Goal: Communication & Community: Answer question/provide support

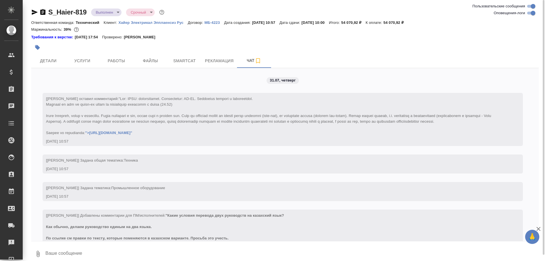
scroll to position [6337, 0]
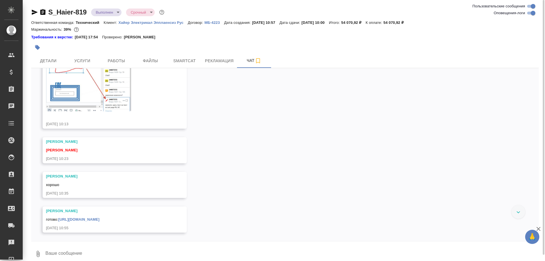
scroll to position [6163, 0]
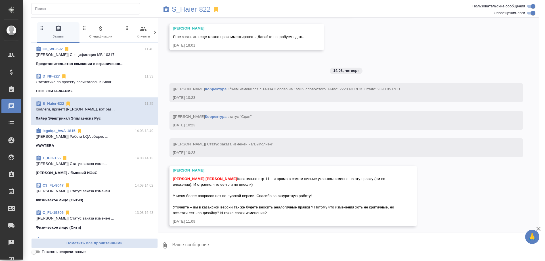
scroll to position [10335, 0]
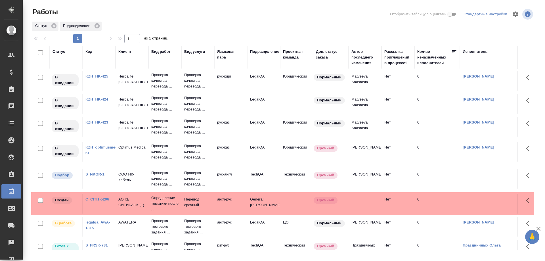
click at [97, 122] on link "KZH_HK-423" at bounding box center [96, 122] width 23 height 4
click at [95, 99] on link "KZH_HK-424" at bounding box center [96, 99] width 23 height 4
click at [92, 76] on link "KZH_HK-425" at bounding box center [96, 76] width 23 height 4
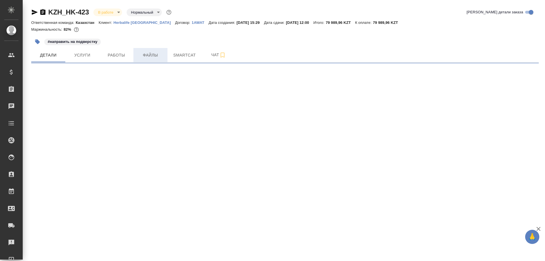
select select "RU"
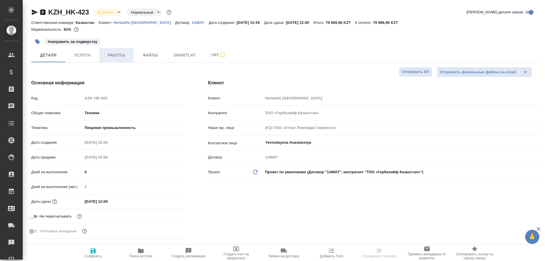
type textarea "x"
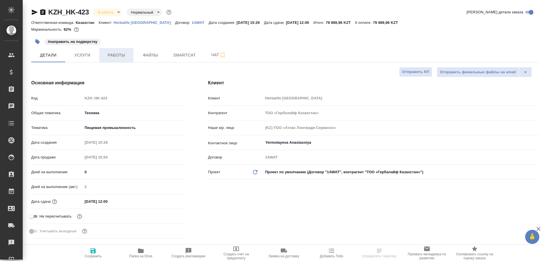
type textarea "x"
click at [123, 56] on span "Работы" at bounding box center [116, 55] width 27 height 7
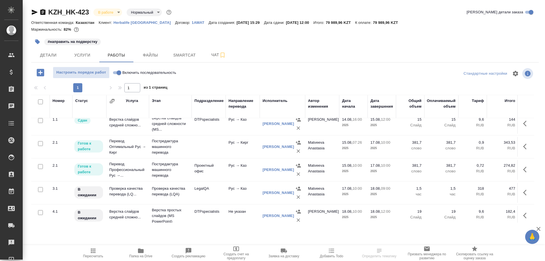
scroll to position [58, 0]
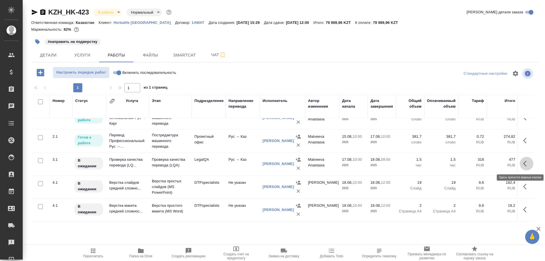
click at [522, 162] on button "button" at bounding box center [527, 164] width 14 height 14
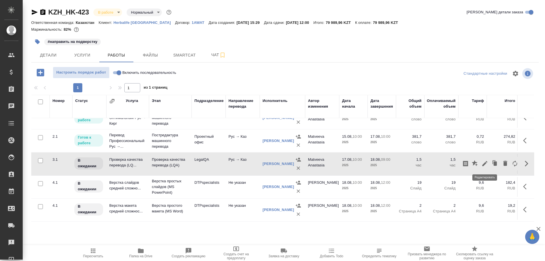
click at [483, 163] on icon "button" at bounding box center [485, 163] width 7 height 7
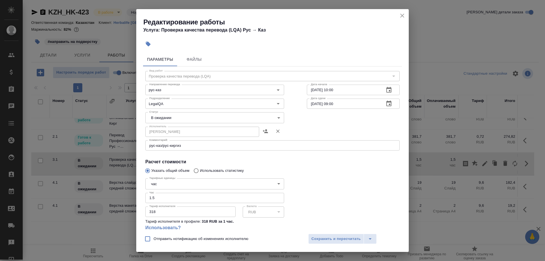
click at [401, 16] on icon "close" at bounding box center [402, 15] width 7 height 7
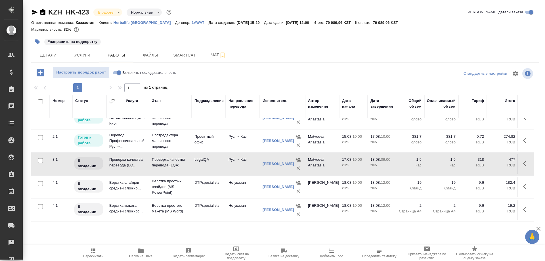
scroll to position [80, 0]
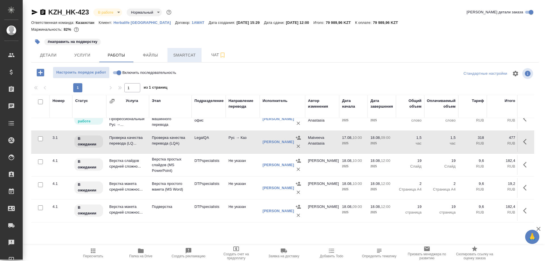
click at [190, 60] on button "Smartcat" at bounding box center [185, 55] width 34 height 14
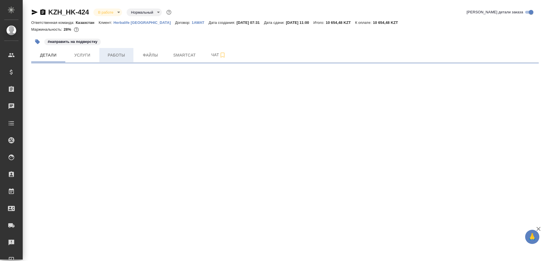
select select "RU"
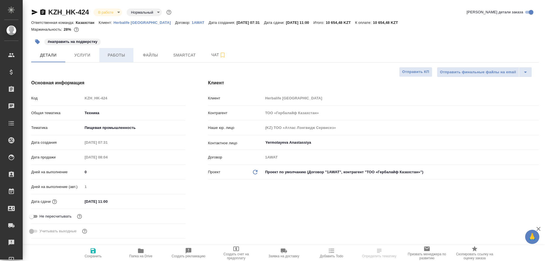
type textarea "x"
click at [119, 56] on span "Работы" at bounding box center [116, 55] width 27 height 7
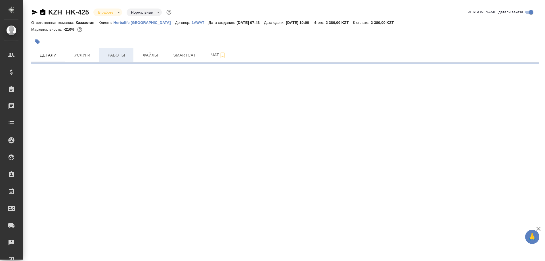
select select "RU"
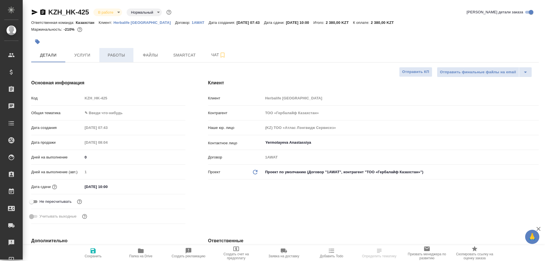
type textarea "x"
click at [117, 57] on span "Работы" at bounding box center [116, 55] width 27 height 7
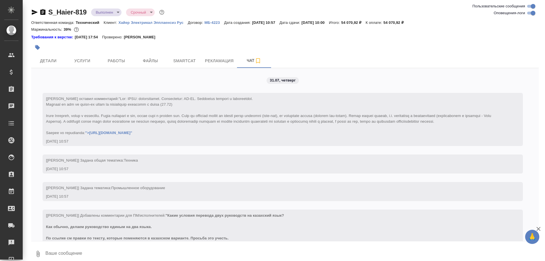
scroll to position [6651, 0]
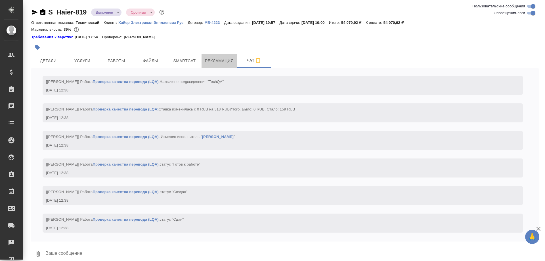
click at [218, 60] on span "Рекламация" at bounding box center [219, 60] width 29 height 7
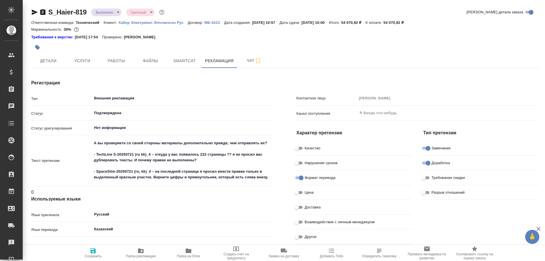
type textarea "x"
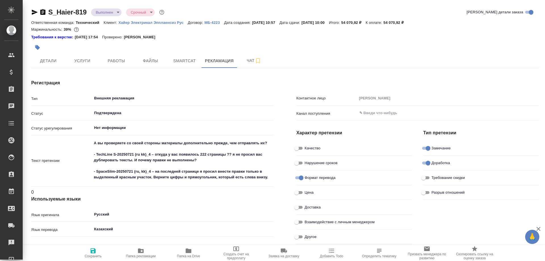
type textarea "x"
type input "[PERSON_NAME]"
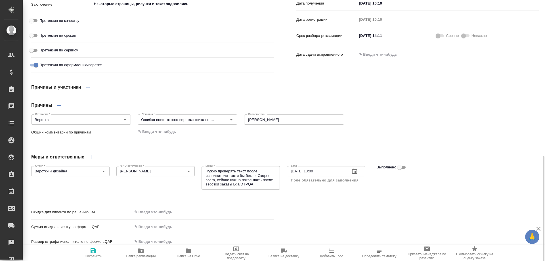
scroll to position [378, 0]
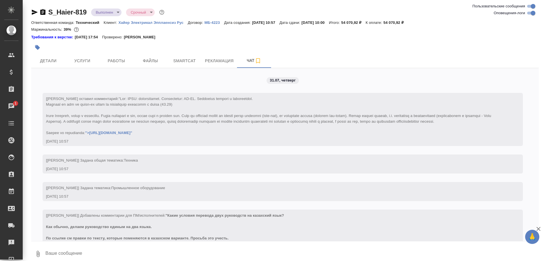
scroll to position [6651, 0]
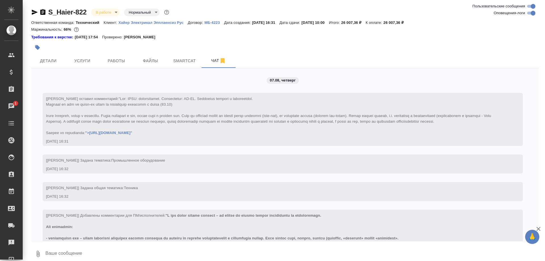
scroll to position [10155, 0]
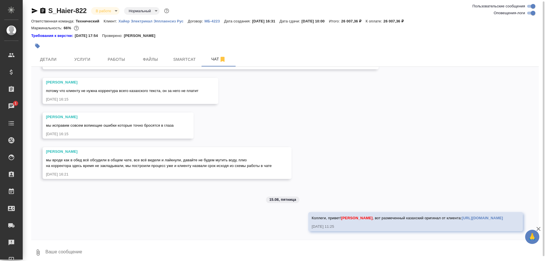
click at [462, 217] on link "[URL][DOMAIN_NAME]" at bounding box center [482, 218] width 41 height 4
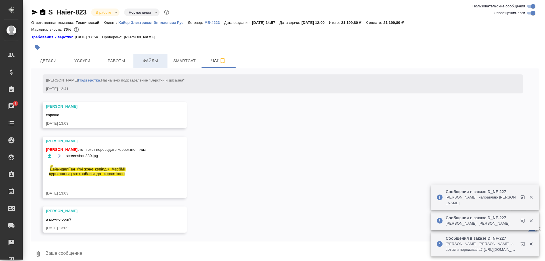
scroll to position [4362, 0]
click at [117, 60] on span "Работы" at bounding box center [116, 60] width 27 height 7
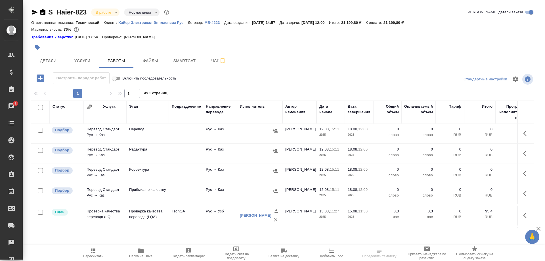
scroll to position [126, 0]
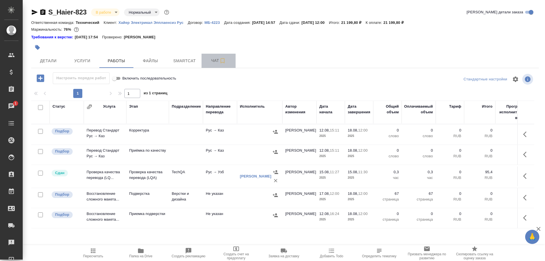
click at [209, 64] on span "Чат" at bounding box center [218, 60] width 27 height 7
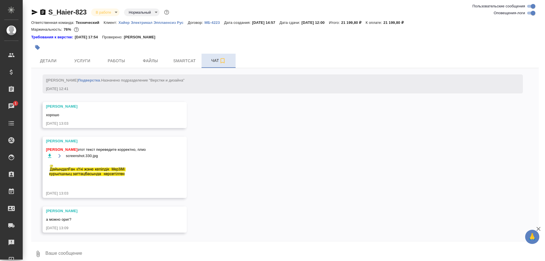
scroll to position [4381, 0]
click at [164, 252] on textarea at bounding box center [292, 253] width 494 height 19
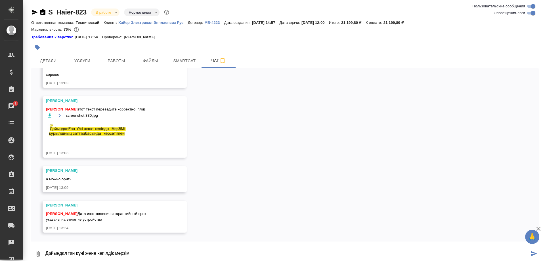
scroll to position [4427, 0]
type textarea "Дайындалған күні және кепілдік мерзімі құрылғының заттаңбасында көрсетілген"
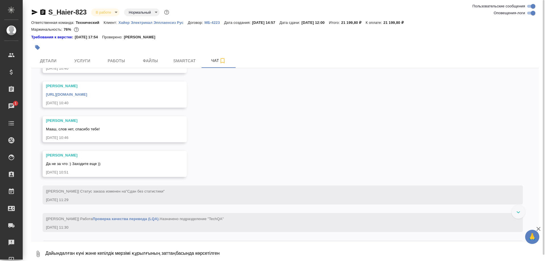
scroll to position [3644, 0]
click at [122, 66] on button "Работы" at bounding box center [116, 61] width 34 height 14
